Goal: Download file/media

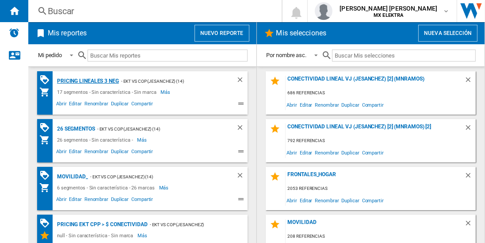
click at [87, 81] on div "Pricing lineales 3 neg" at bounding box center [87, 81] width 64 height 11
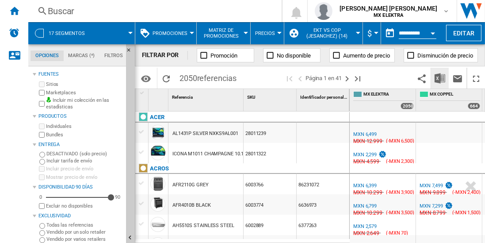
click at [441, 78] on img "Descargar en Excel" at bounding box center [440, 78] width 11 height 11
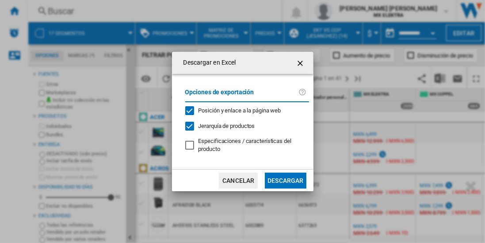
click at [285, 180] on button "Descargar" at bounding box center [285, 181] width 41 height 16
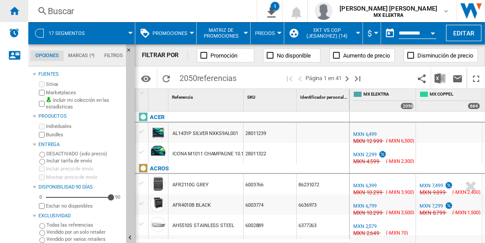
click at [14, 11] on ng-md-icon "Inicio" at bounding box center [14, 10] width 11 height 11
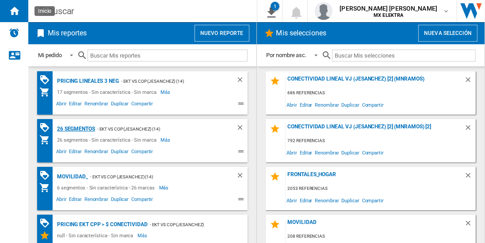
click at [76, 128] on div "26 segmentos" at bounding box center [75, 128] width 40 height 11
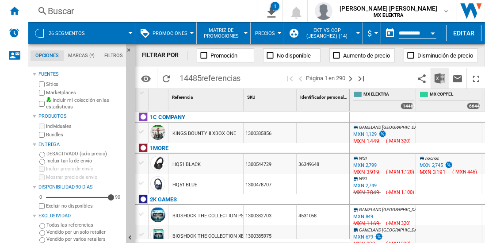
click at [441, 78] on img "Descargar en Excel" at bounding box center [440, 78] width 11 height 11
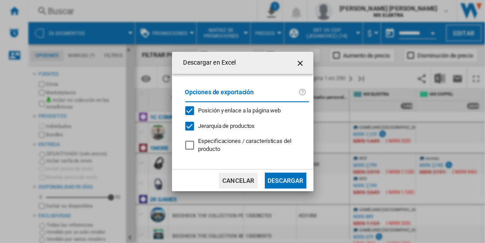
click at [285, 180] on button "Descargar" at bounding box center [285, 181] width 41 height 16
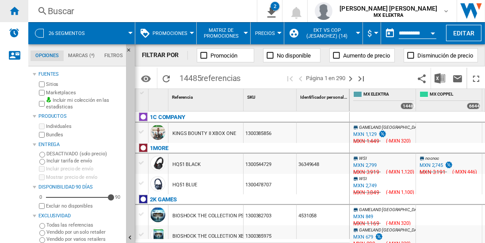
click at [14, 11] on ng-md-icon "Inicio" at bounding box center [14, 10] width 11 height 11
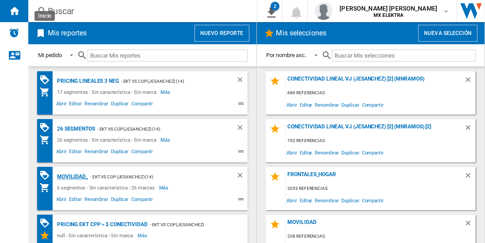
click at [71, 175] on div "MOVILIDAD_" at bounding box center [71, 176] width 33 height 11
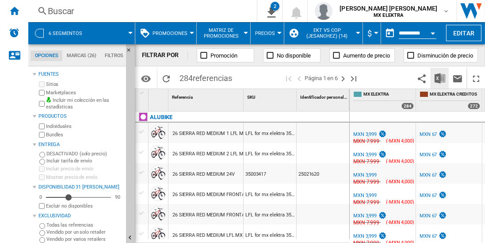
click at [441, 78] on img "Descargar en Excel" at bounding box center [440, 78] width 11 height 11
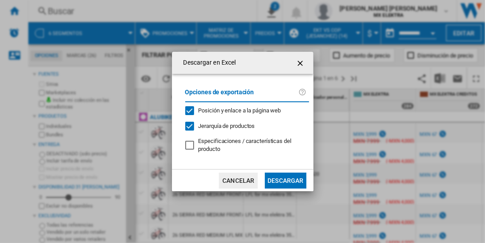
click at [285, 180] on button "Descargar" at bounding box center [285, 181] width 41 height 16
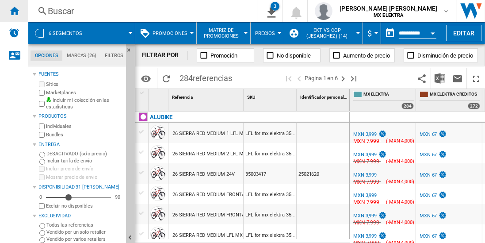
click at [14, 11] on ng-md-icon "Inicio" at bounding box center [14, 10] width 11 height 11
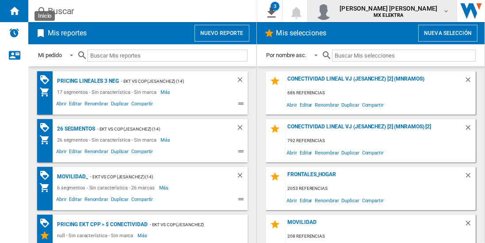
click at [391, 12] on span "[PERSON_NAME] [PERSON_NAME]" at bounding box center [389, 8] width 98 height 9
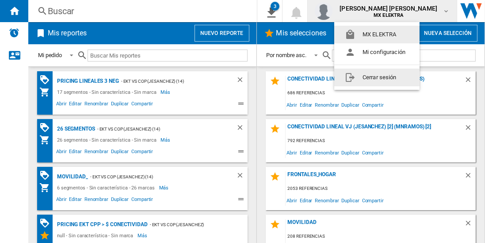
click at [373, 76] on button "Cerrar sesión" at bounding box center [376, 78] width 85 height 18
